Goal: Task Accomplishment & Management: Complete application form

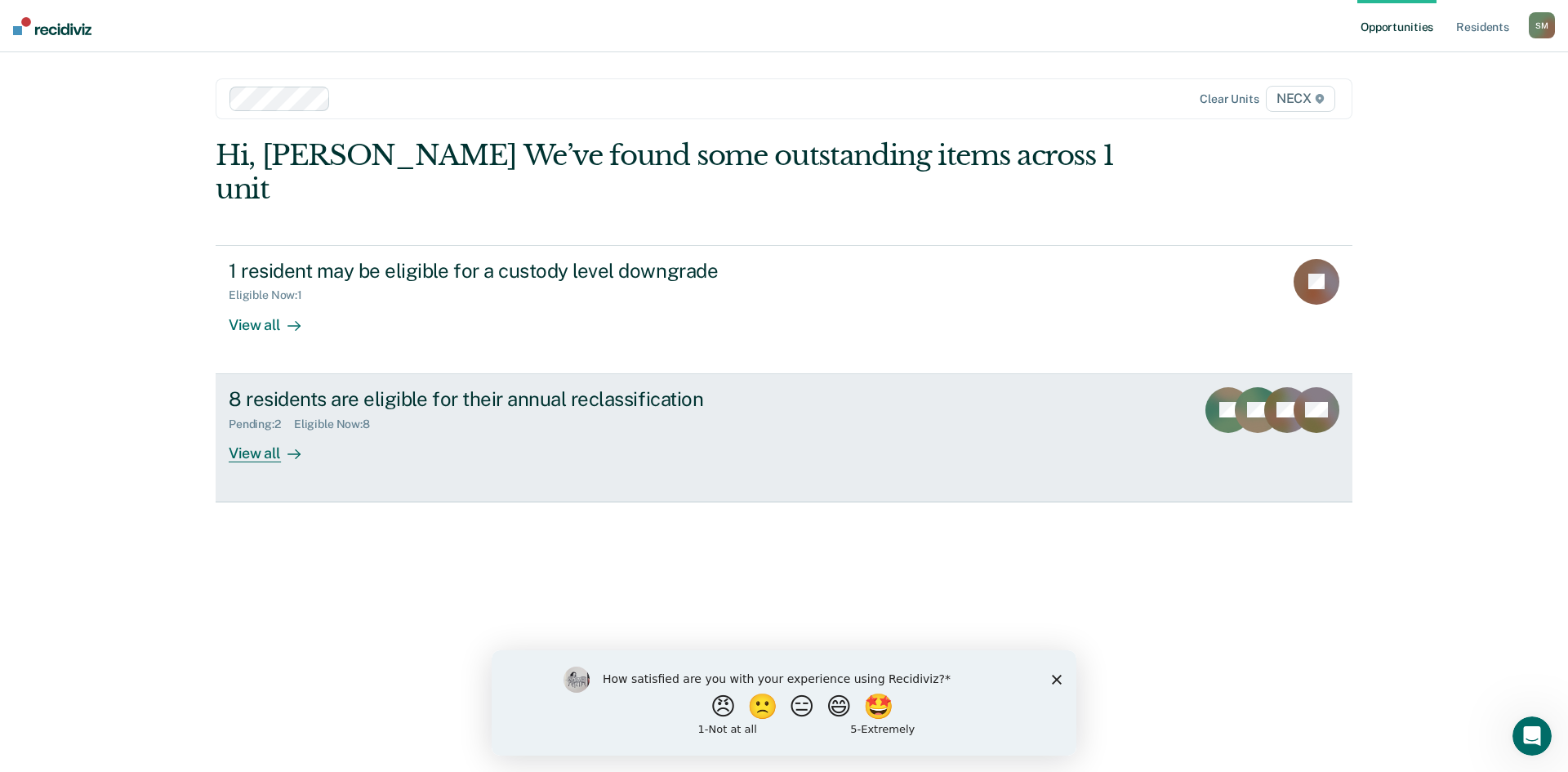
click at [270, 387] on div "8 residents are eligible for their annual reclassification" at bounding box center [515, 399] width 573 height 24
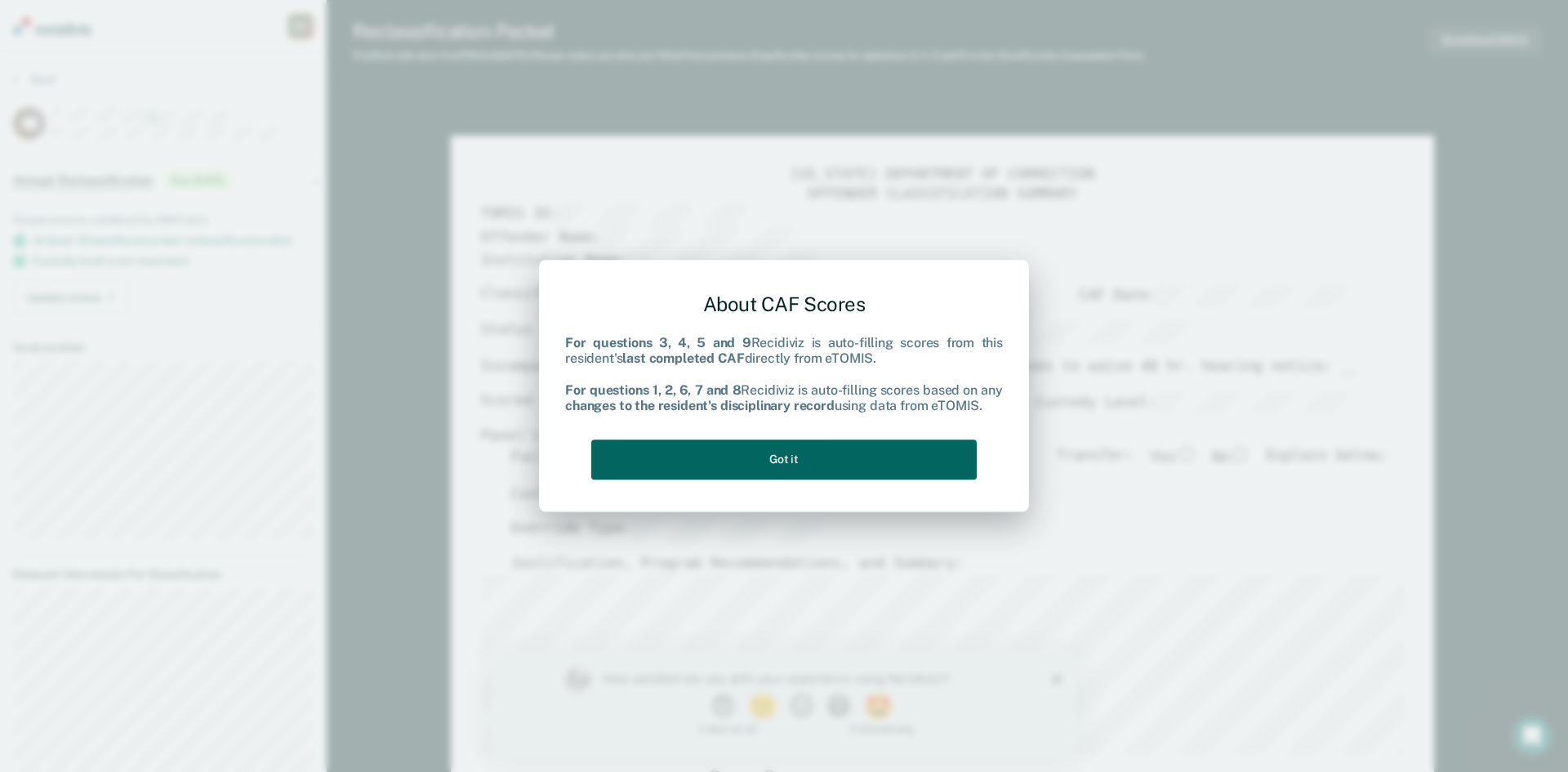
click at [721, 455] on button "Got it" at bounding box center [783, 459] width 386 height 40
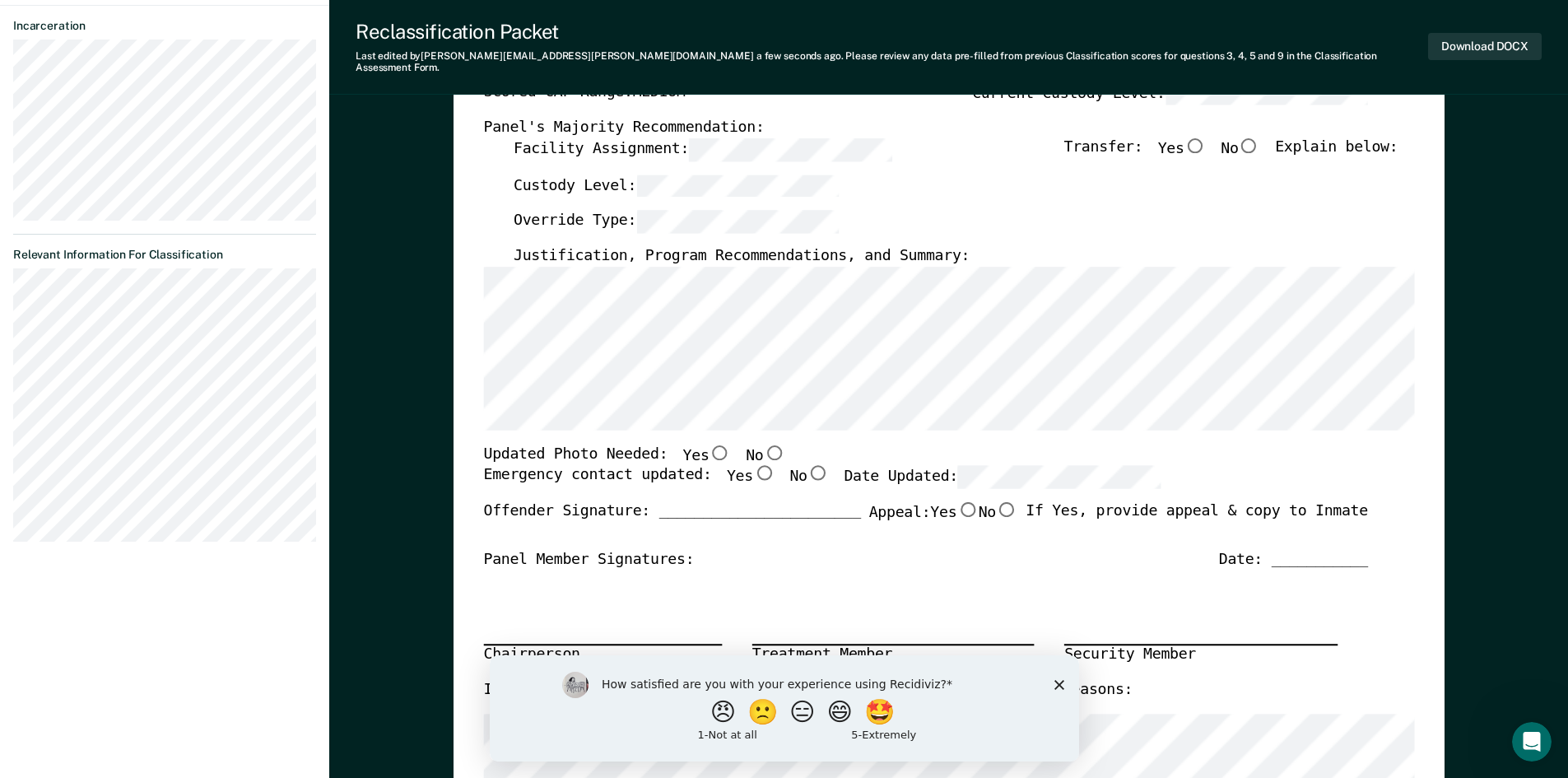
scroll to position [329, 0]
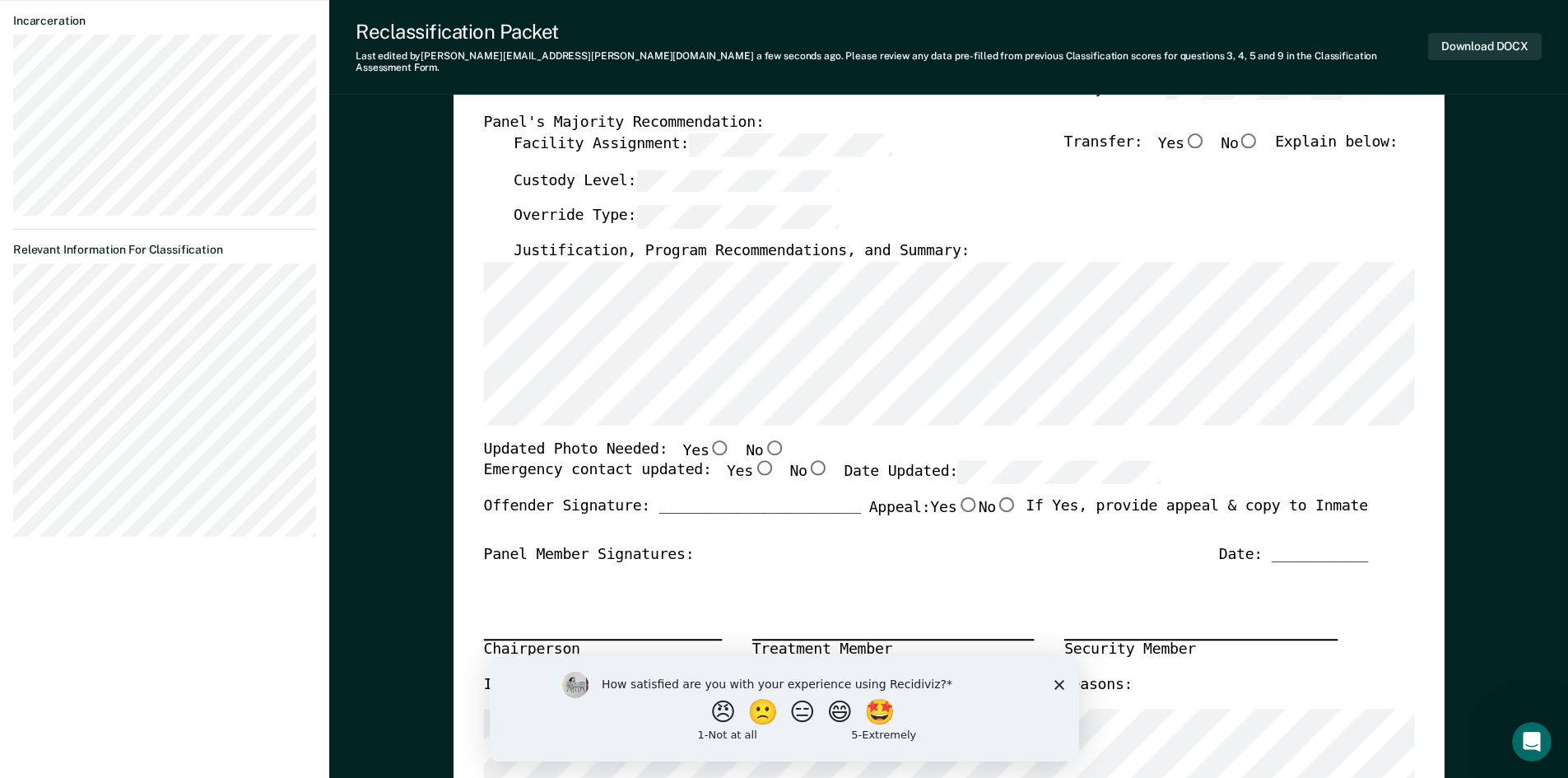
click at [1057, 681] on polygon "Close survey" at bounding box center [1058, 684] width 10 height 10
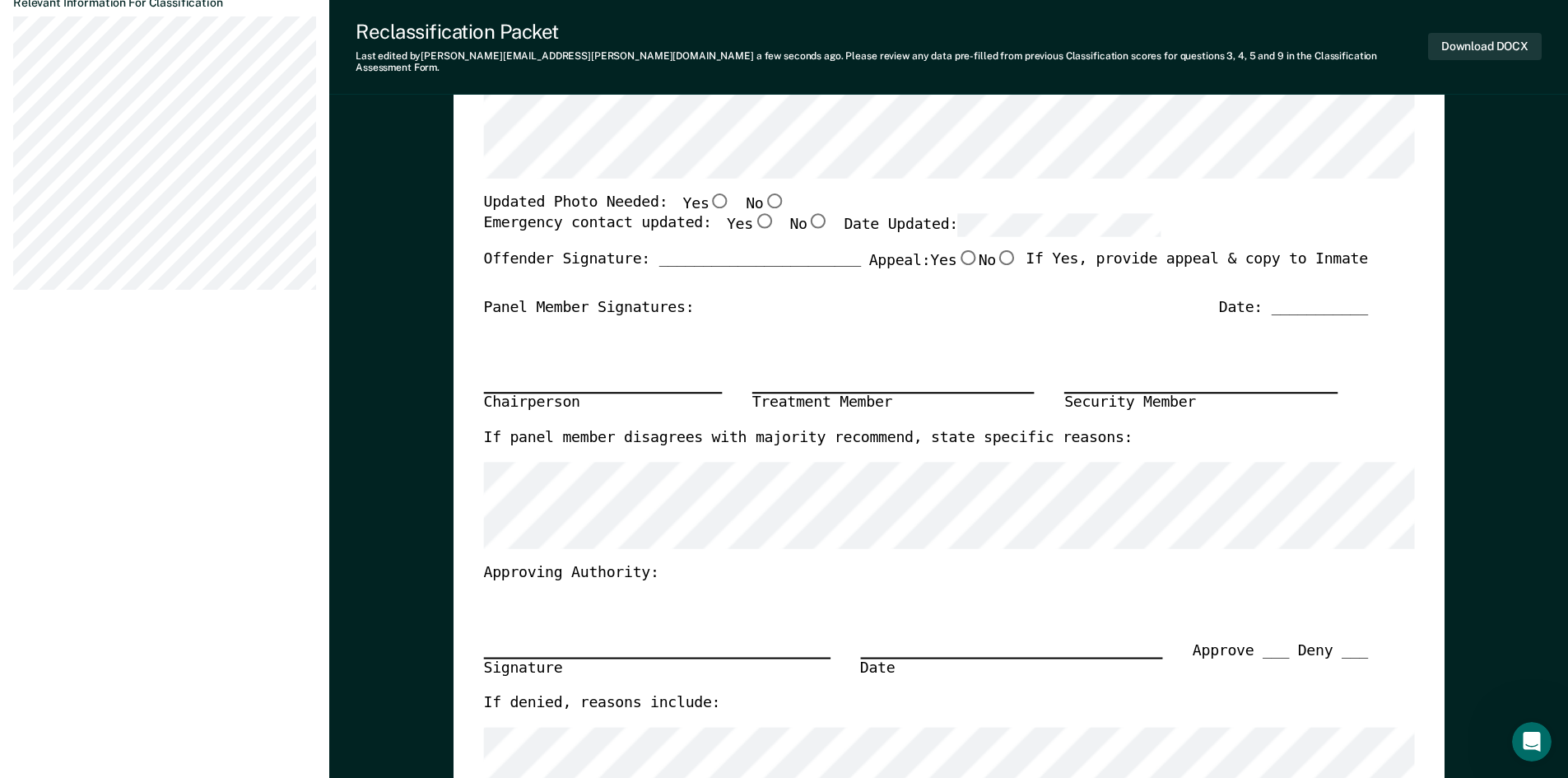
scroll to position [494, 0]
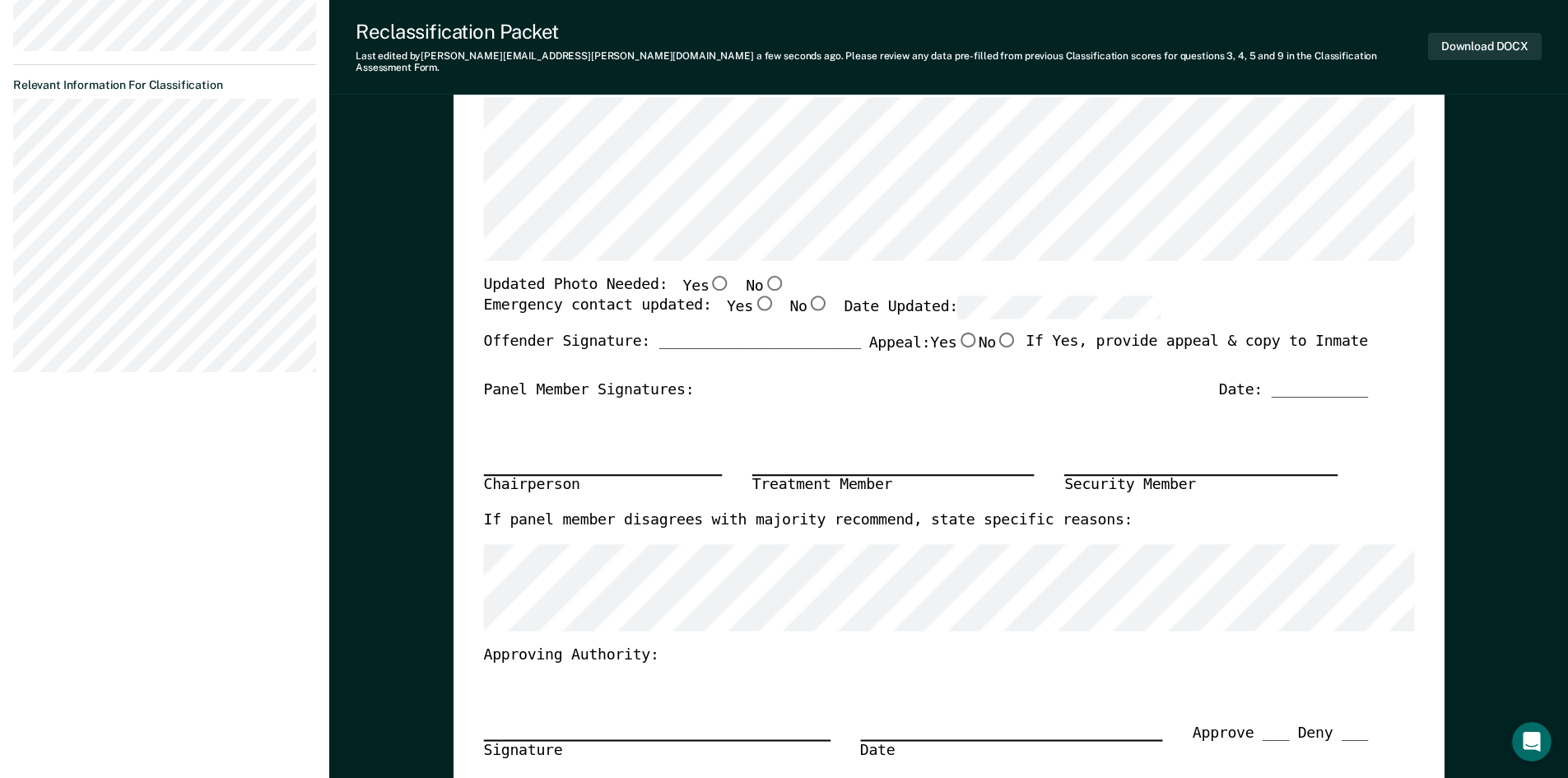
click at [752, 296] on input "Yes" at bounding box center [763, 304] width 21 height 15
type textarea "x"
radio input "true"
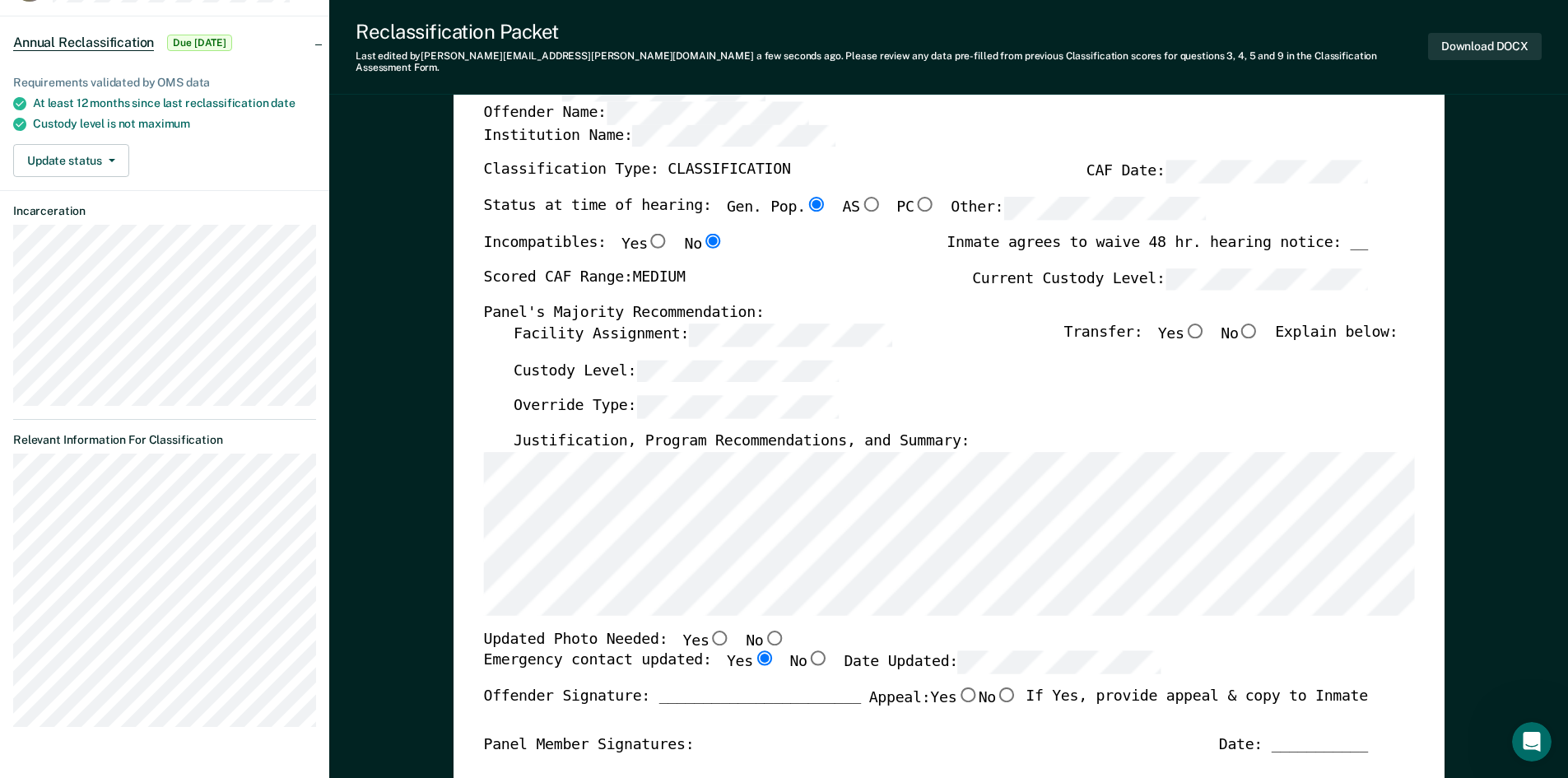
scroll to position [247, 0]
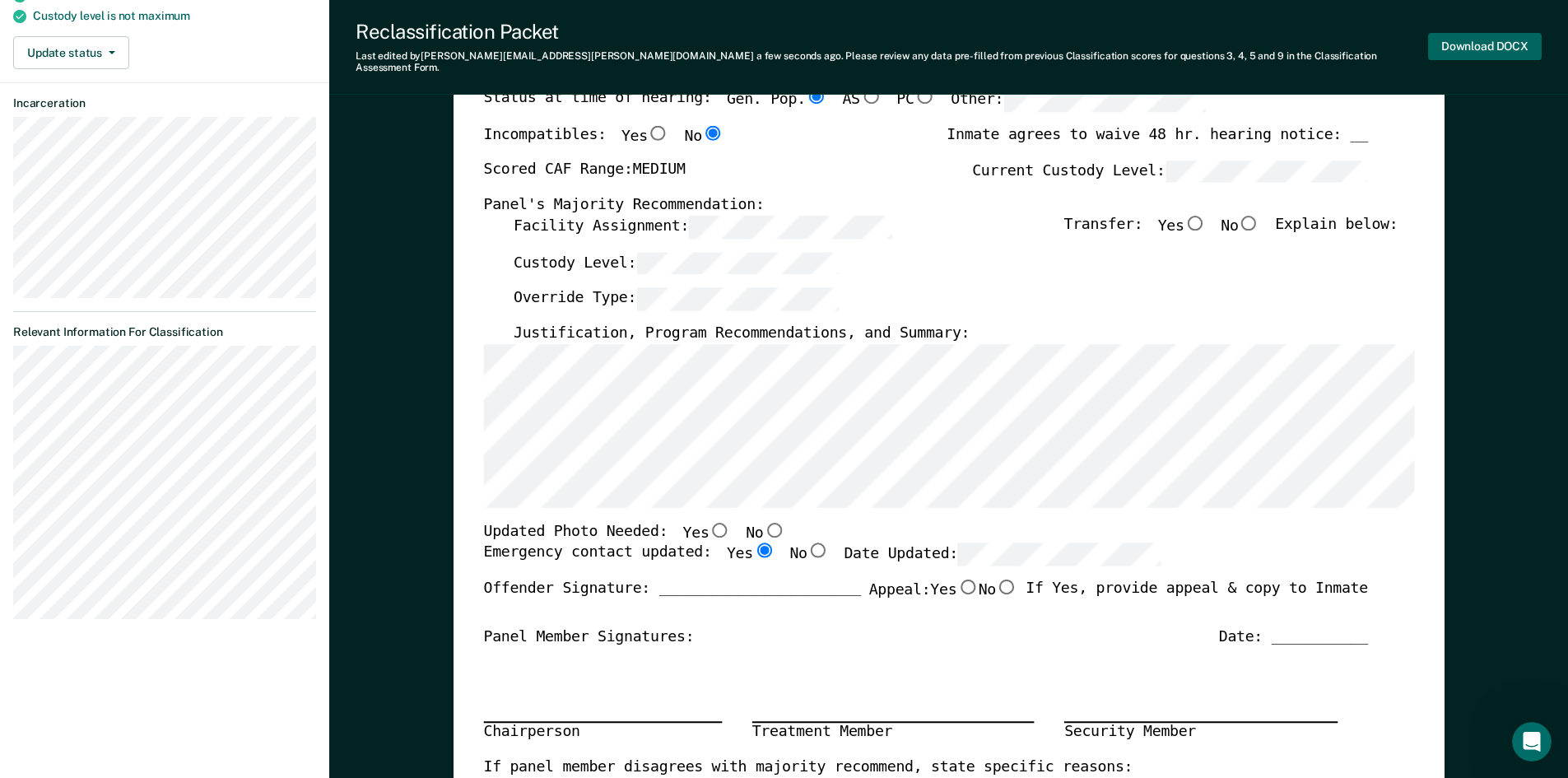
click at [1470, 40] on button "Download DOCX" at bounding box center [1485, 46] width 114 height 27
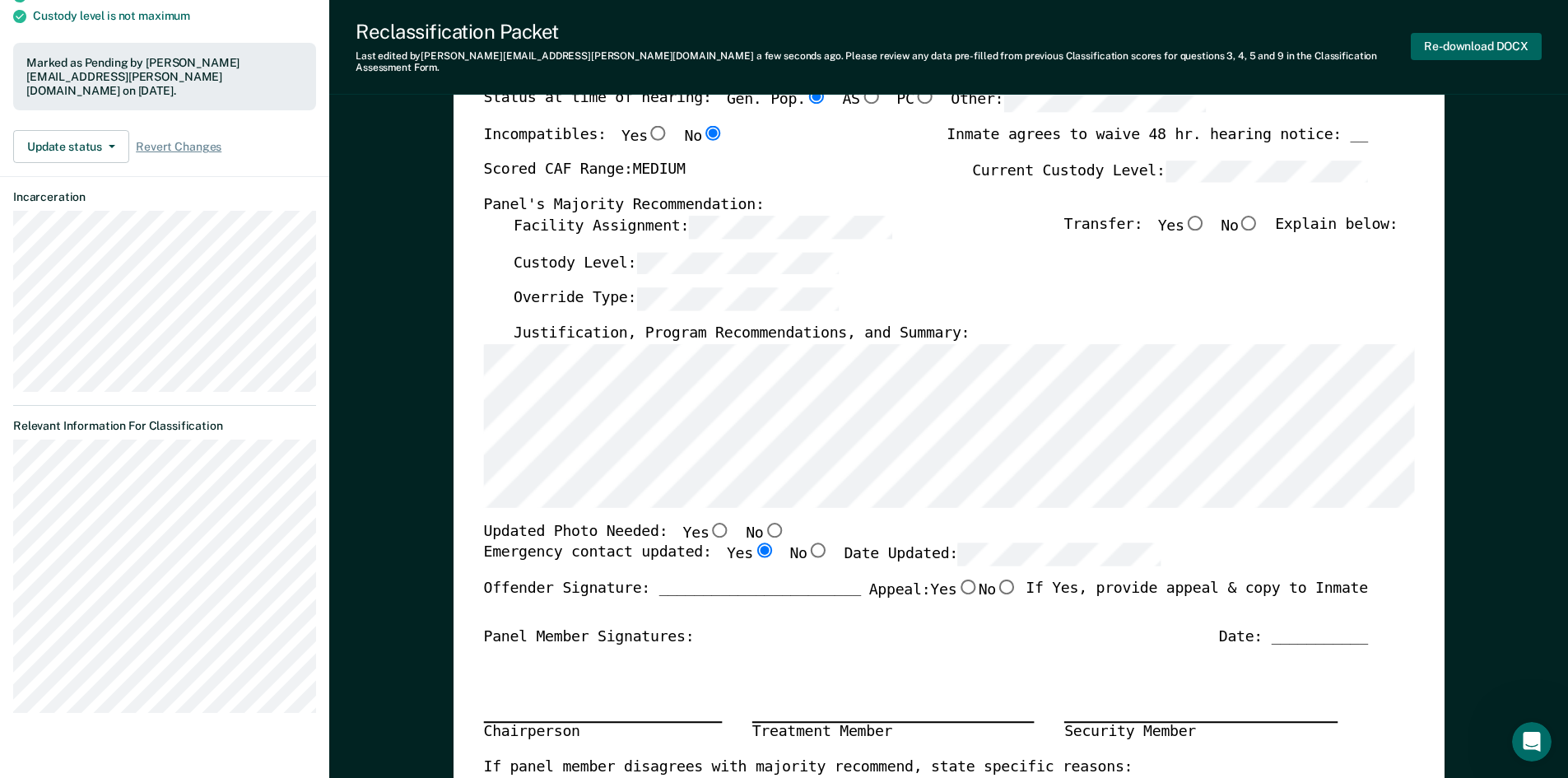
drag, startPoint x: 1458, startPoint y: 29, endPoint x: 1461, endPoint y: 43, distance: 14.3
click at [1461, 43] on button "Re-download DOCX" at bounding box center [1477, 46] width 131 height 27
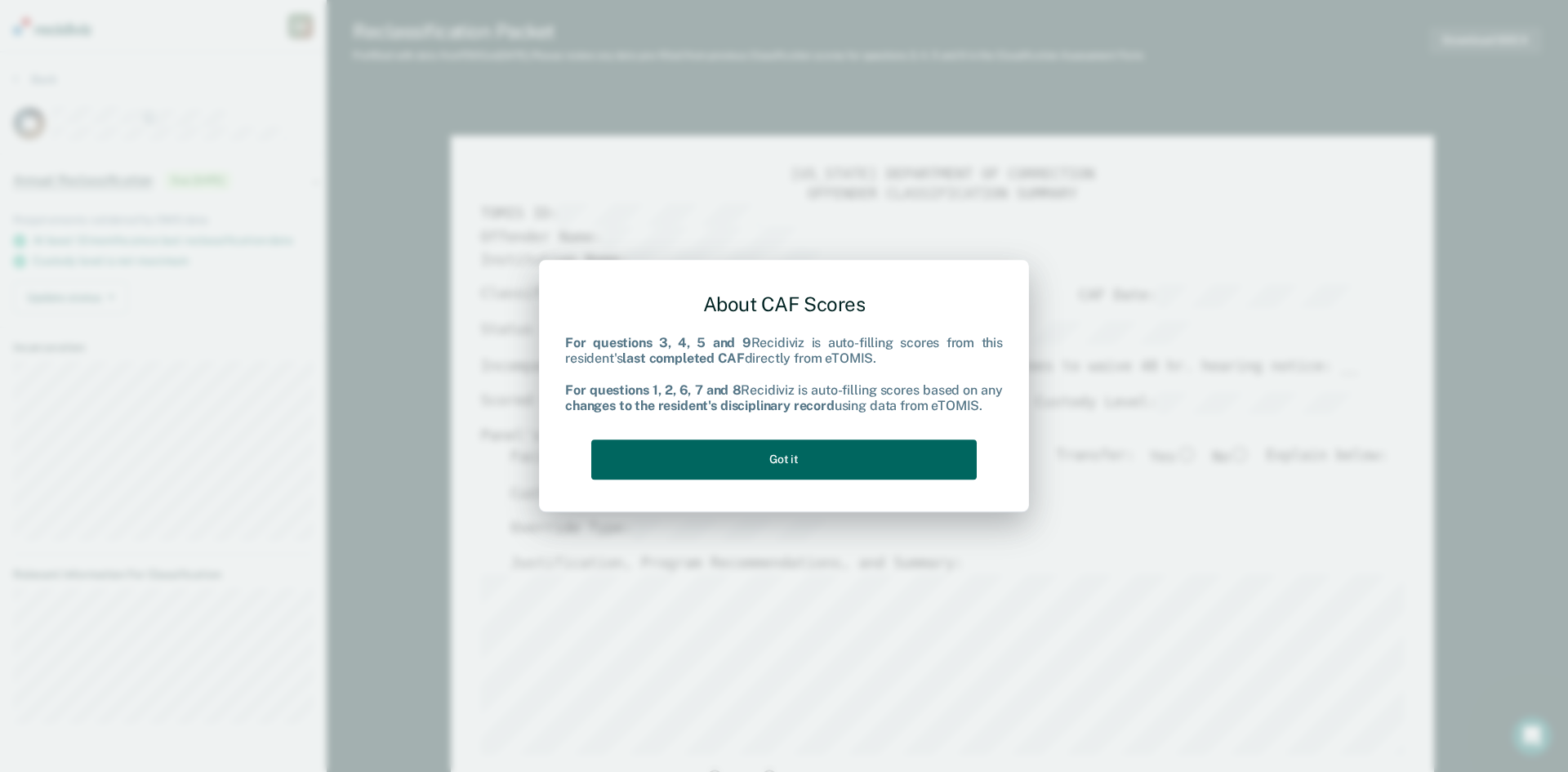
type textarea "x"
click at [723, 456] on button "Got it" at bounding box center [783, 459] width 386 height 40
